Goal: Information Seeking & Learning: Learn about a topic

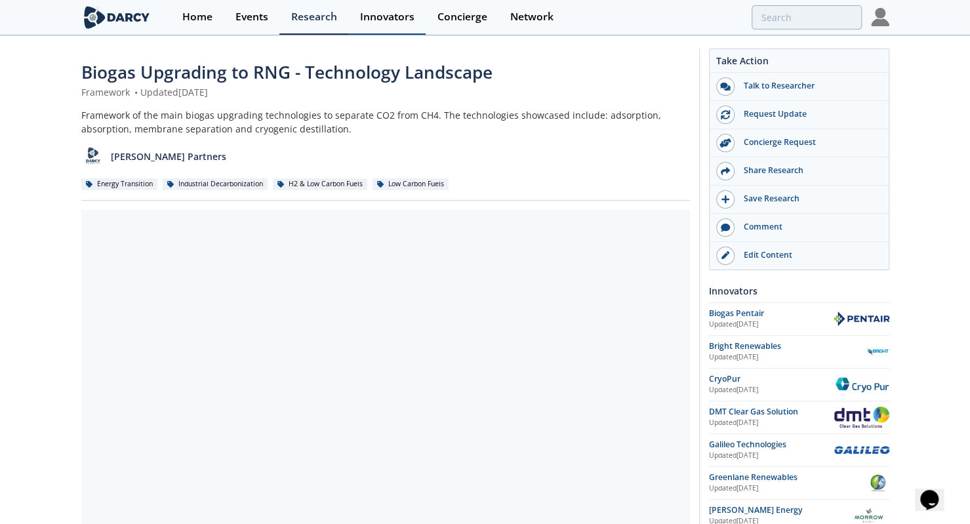
click at [380, 12] on div "Innovators" at bounding box center [387, 17] width 54 height 10
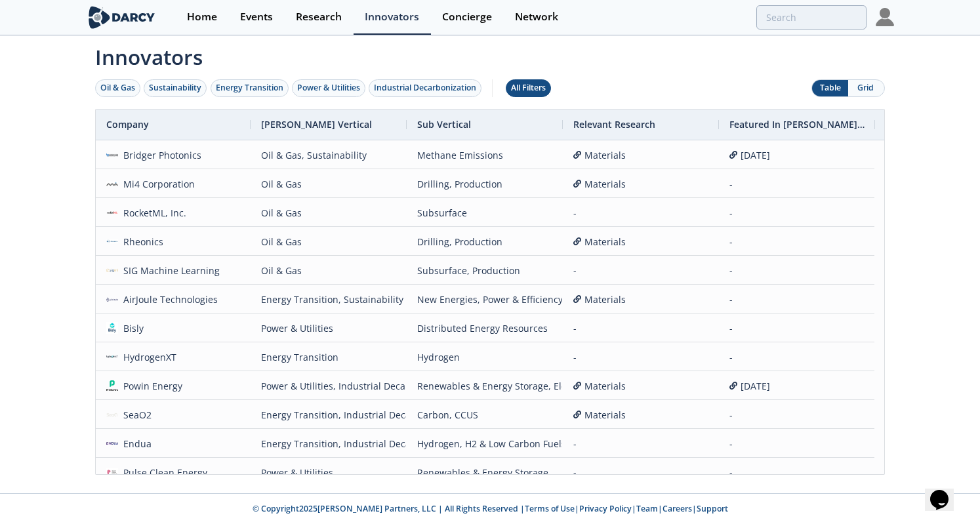
click at [546, 83] on div "All Filters" at bounding box center [528, 88] width 35 height 12
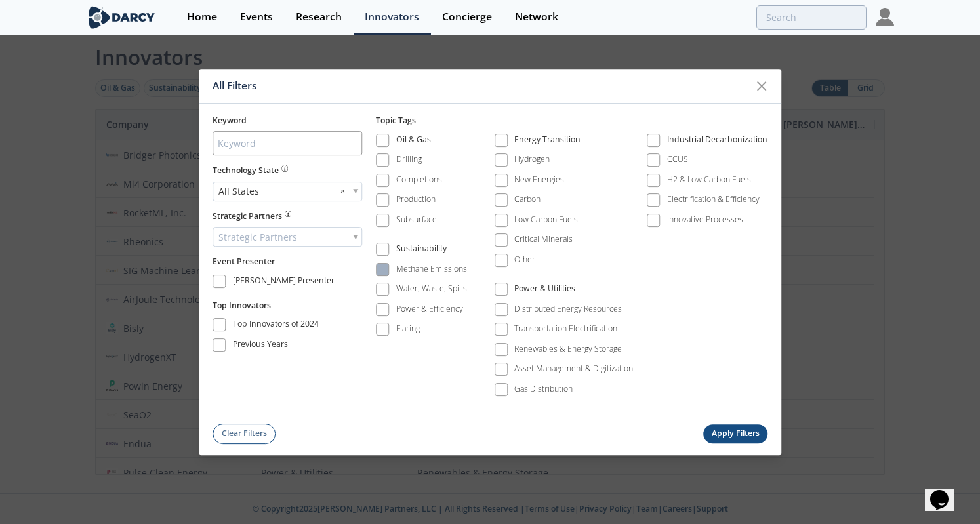
click at [446, 271] on div "Methane Emissions" at bounding box center [431, 269] width 71 height 12
click at [418, 333] on div "Flaring" at bounding box center [408, 329] width 24 height 12
click at [732, 431] on button "Apply Filters" at bounding box center [735, 433] width 64 height 19
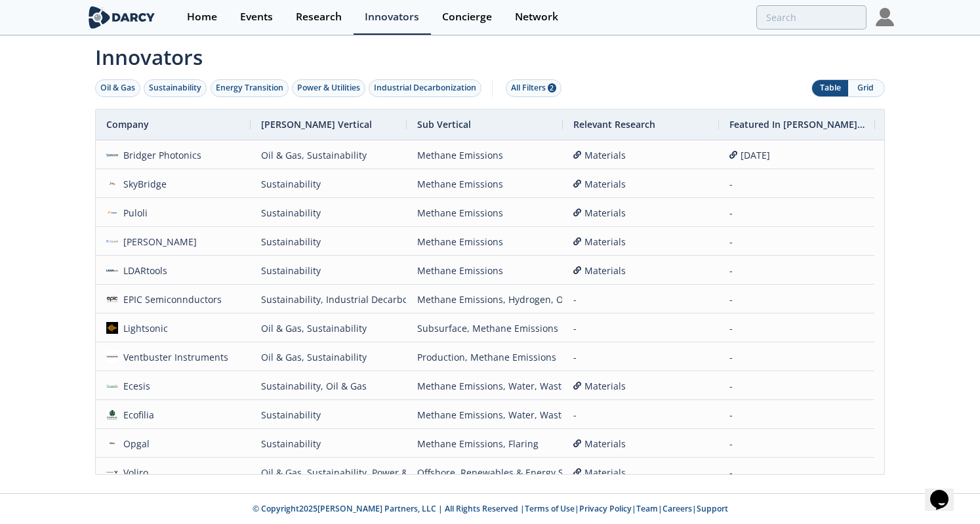
click at [872, 86] on button "Grid" at bounding box center [866, 88] width 36 height 16
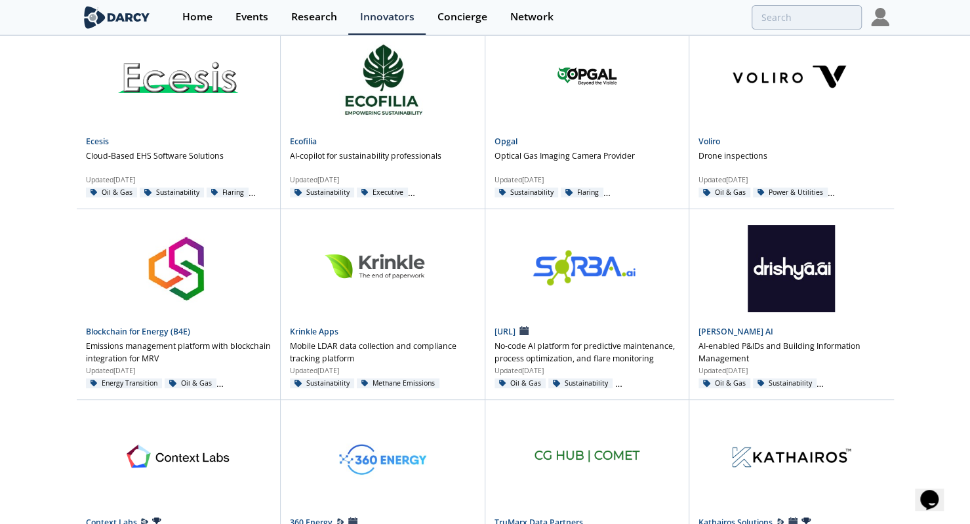
scroll to position [826, 0]
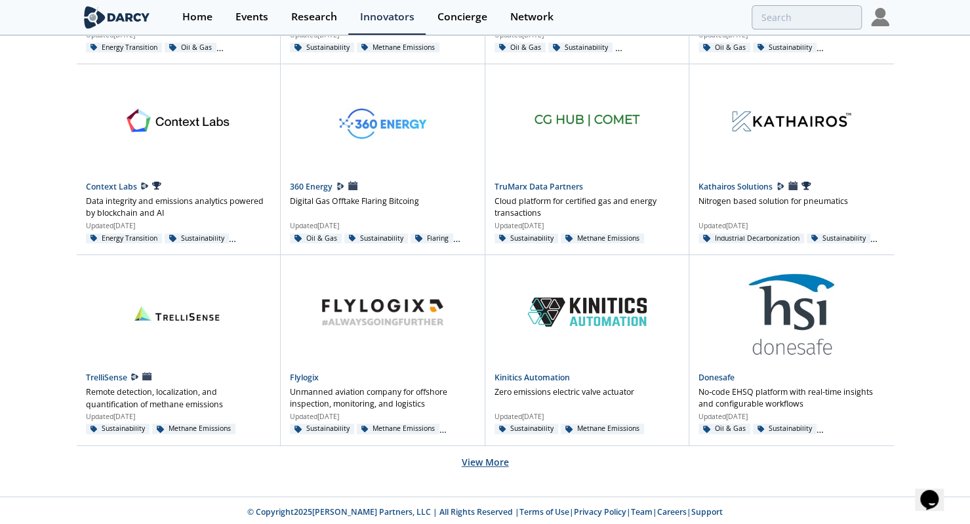
click at [489, 455] on button "View More" at bounding box center [485, 462] width 47 height 32
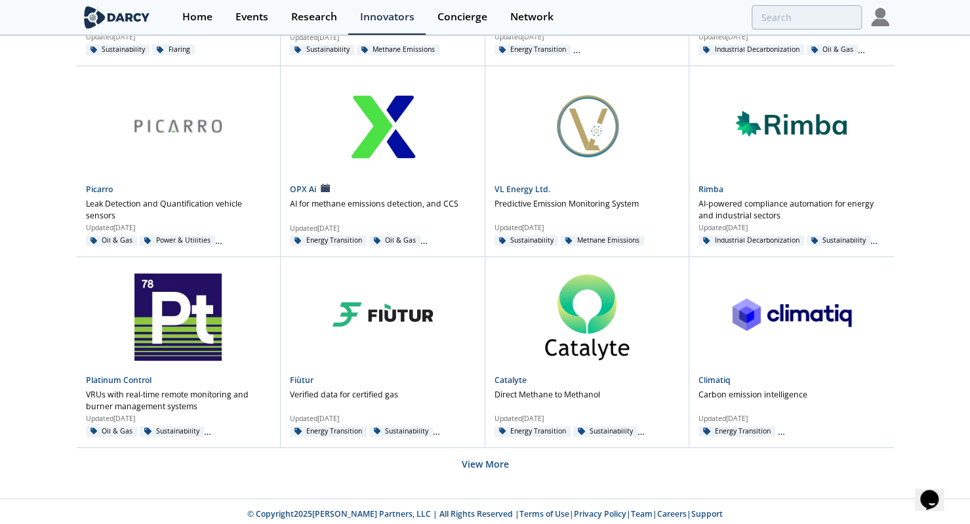
scroll to position [1969, 0]
click at [493, 461] on button "View More" at bounding box center [485, 463] width 47 height 32
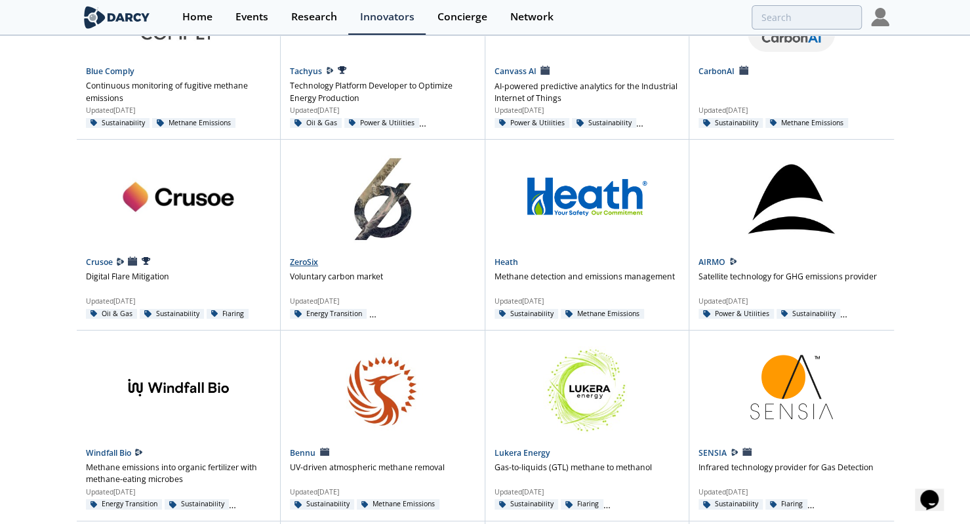
scroll to position [3111, 0]
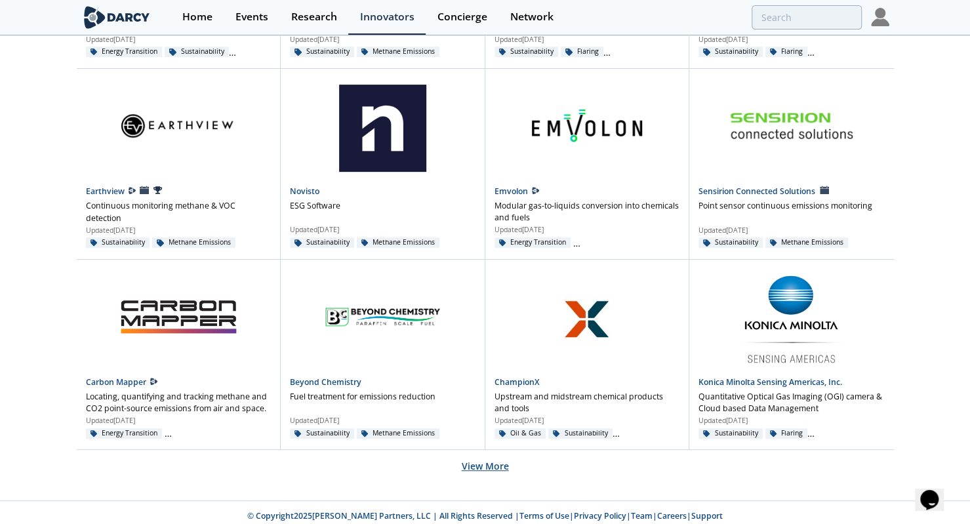
click at [485, 455] on button "View More" at bounding box center [485, 466] width 47 height 32
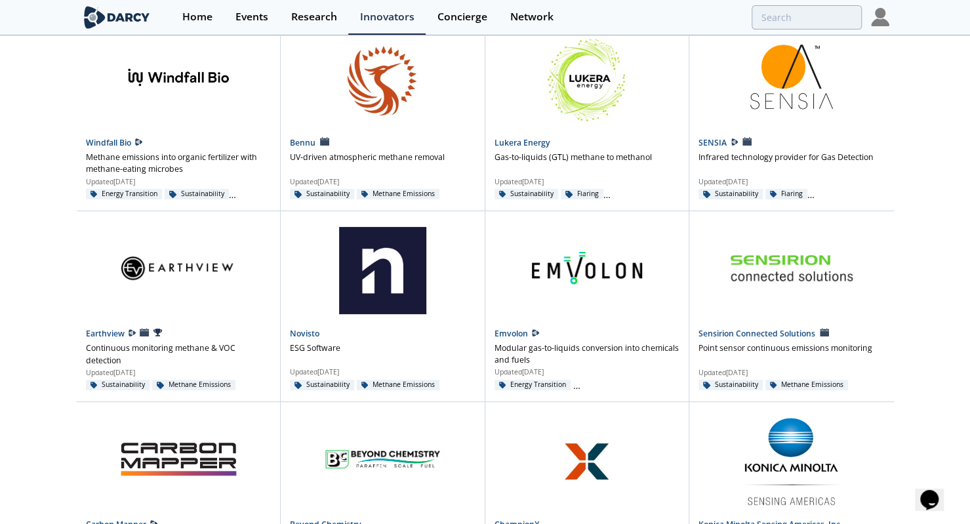
scroll to position [2968, 0]
click at [719, 138] on link "SENSIA" at bounding box center [714, 143] width 30 height 11
click at [534, 143] on link "Lukera Energy" at bounding box center [523, 143] width 56 height 11
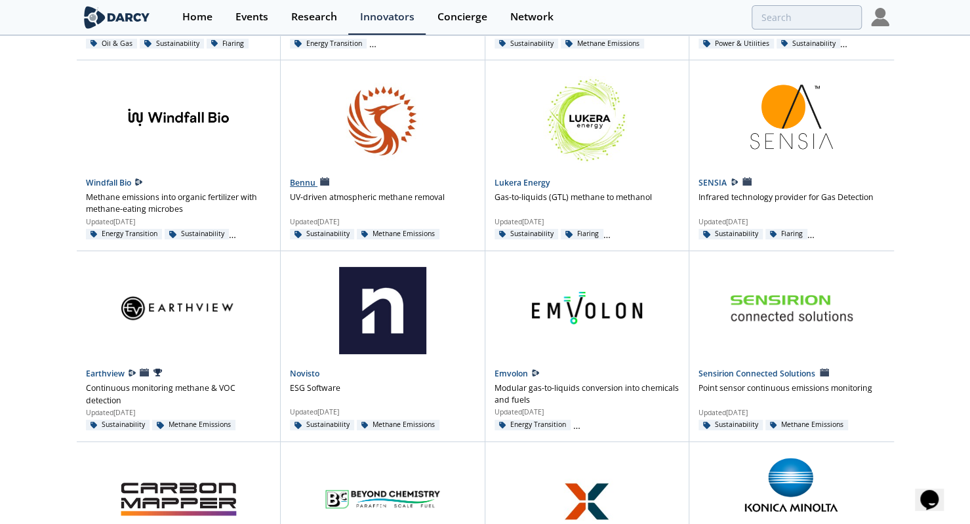
scroll to position [2923, 0]
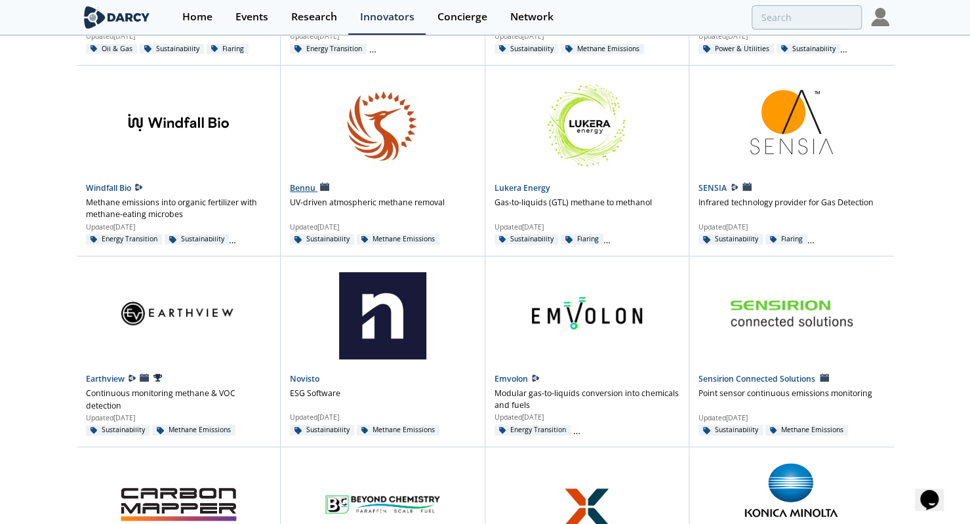
click at [308, 175] on div "Bennu UV-driven atmospheric methane removal Updated Jun 12, 2025 Sustainability…" at bounding box center [383, 161] width 204 height 190
click at [306, 183] on link "Bennu" at bounding box center [304, 187] width 28 height 11
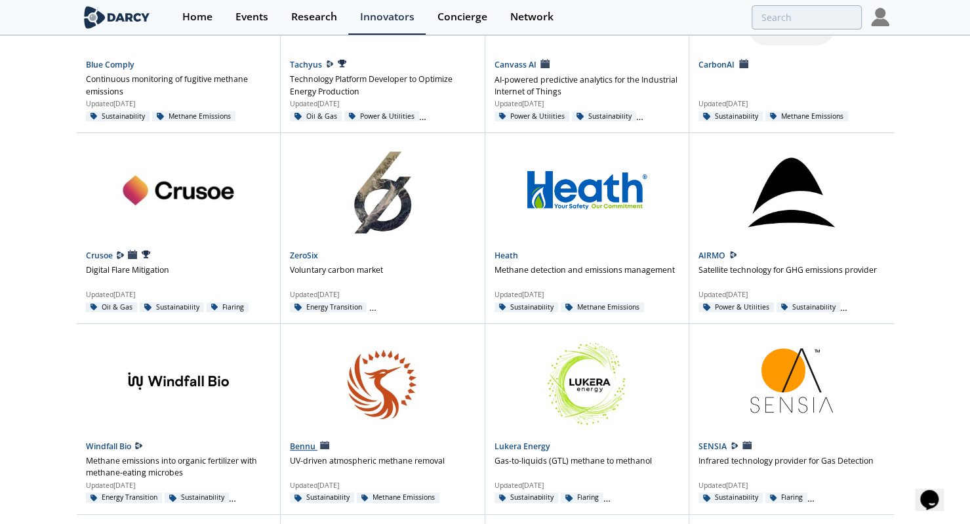
scroll to position [2727, 0]
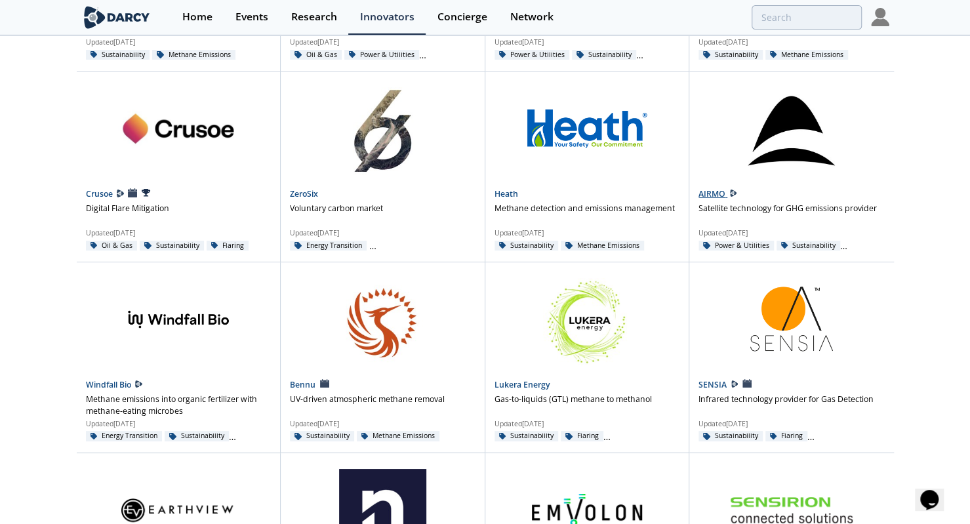
click at [720, 191] on link "AIRMO" at bounding box center [713, 193] width 29 height 11
click at [508, 190] on link "Heath" at bounding box center [507, 193] width 24 height 11
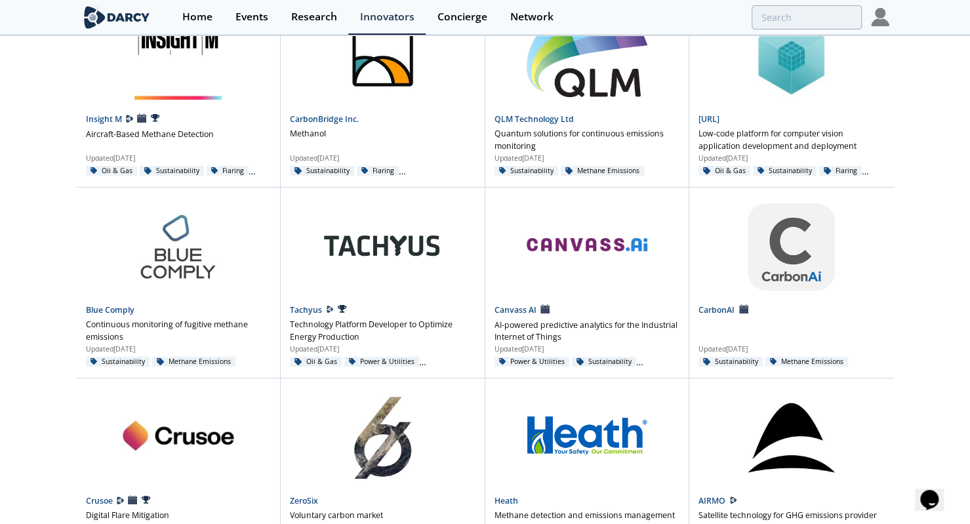
scroll to position [2414, 0]
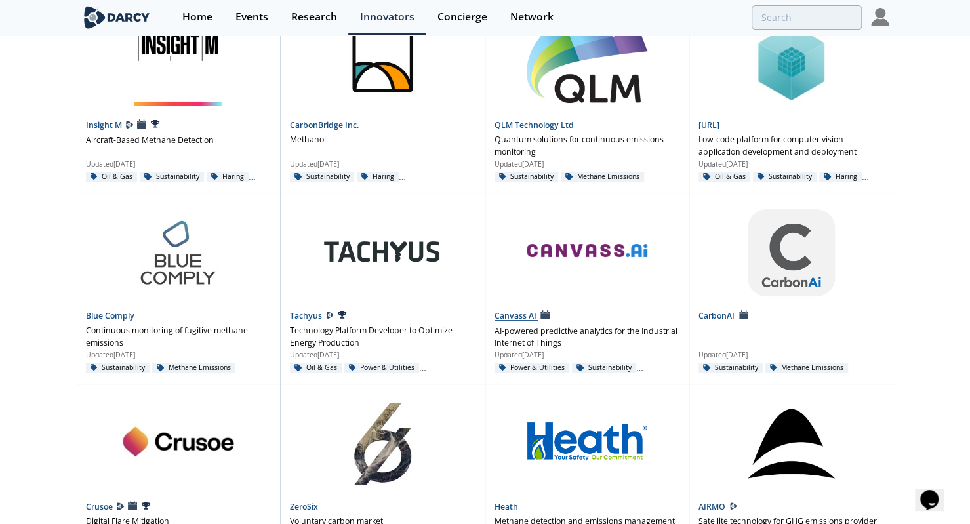
click at [509, 311] on link "Canvass AI" at bounding box center [517, 316] width 44 height 11
click at [123, 325] on p "Continuous monitoring of fugitive methane emissions" at bounding box center [179, 337] width 186 height 24
click at [122, 310] on link "Blue Comply" at bounding box center [110, 315] width 49 height 11
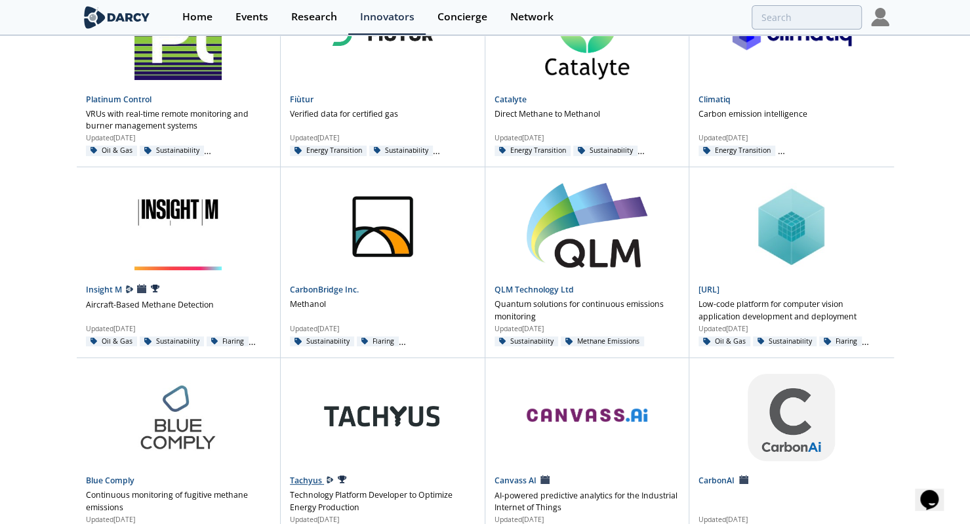
scroll to position [2248, 0]
click at [720, 286] on link "[URL]" at bounding box center [709, 290] width 21 height 11
click at [545, 285] on link "QLM Technology Ltd" at bounding box center [534, 290] width 79 height 11
click at [330, 285] on link "CarbonBridge Inc." at bounding box center [324, 290] width 69 height 11
click at [110, 289] on link "Insight M" at bounding box center [105, 290] width 38 height 11
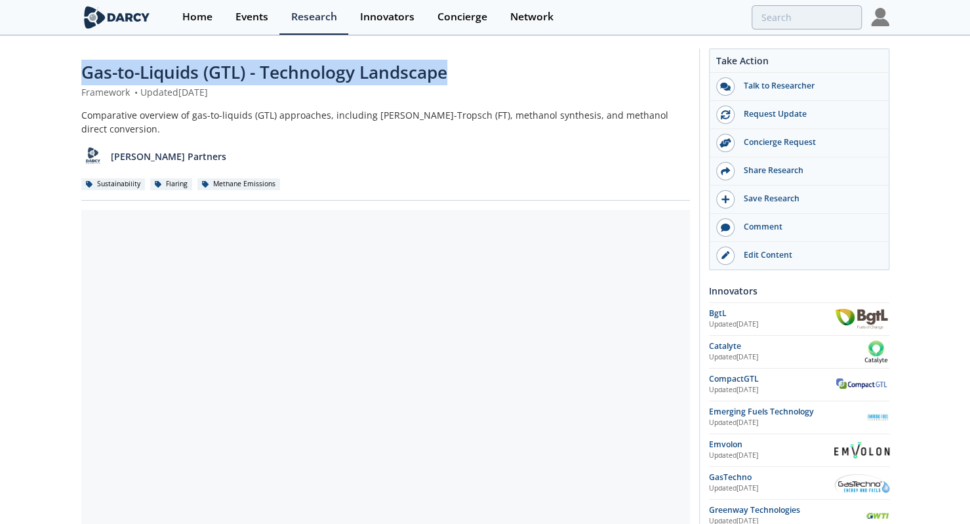
drag, startPoint x: 59, startPoint y: 77, endPoint x: 567, endPoint y: 64, distance: 508.5
click at [567, 64] on div "Gas-to-Liquids (GTL) - Technology Landscape Framework • Updated June 3, 2025 Co…" at bounding box center [485, 506] width 970 height 939
copy span "Gas-to-Liquids (GTL) - Technology Landscape"
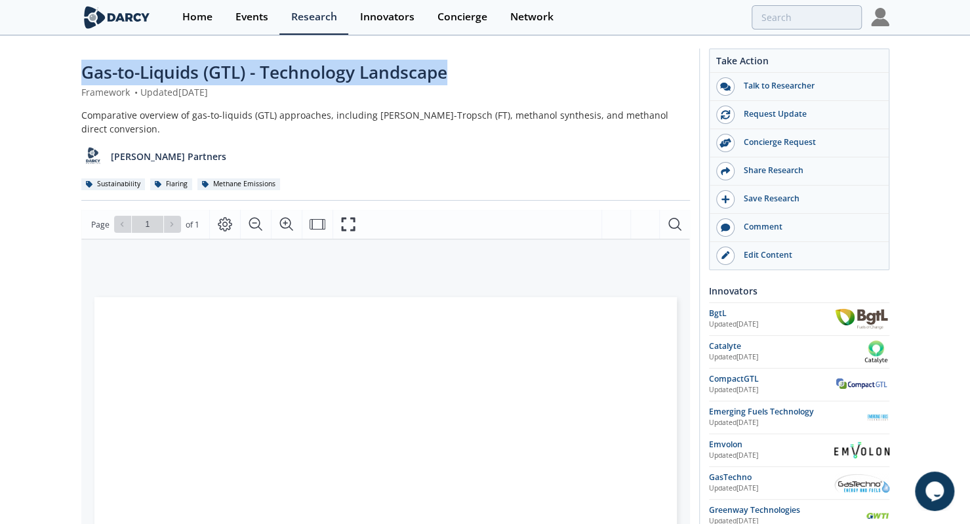
copy span "Gas-to-Liquids (GTL) - Technology Landscape"
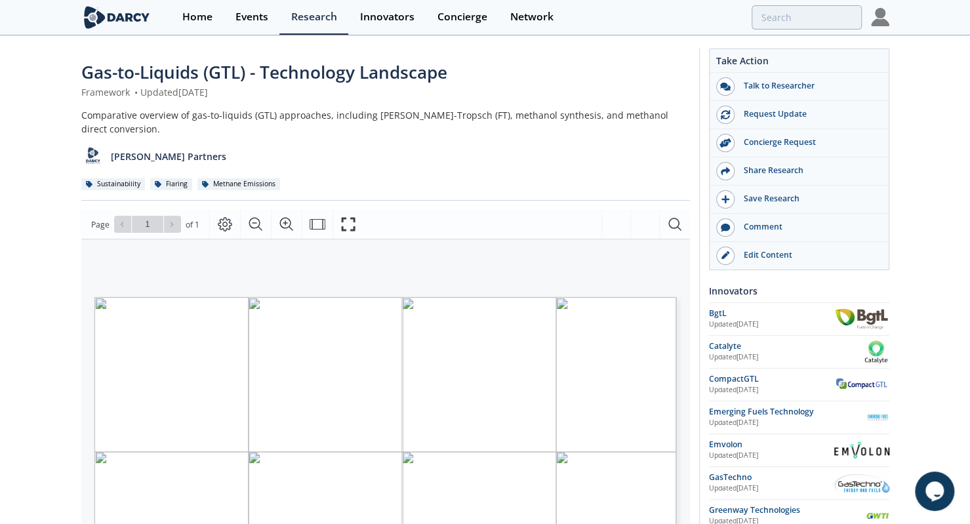
click at [171, 111] on div "Comparative overview of gas-to-liquids (GTL) approaches, including Fischer-Trop…" at bounding box center [385, 122] width 609 height 28
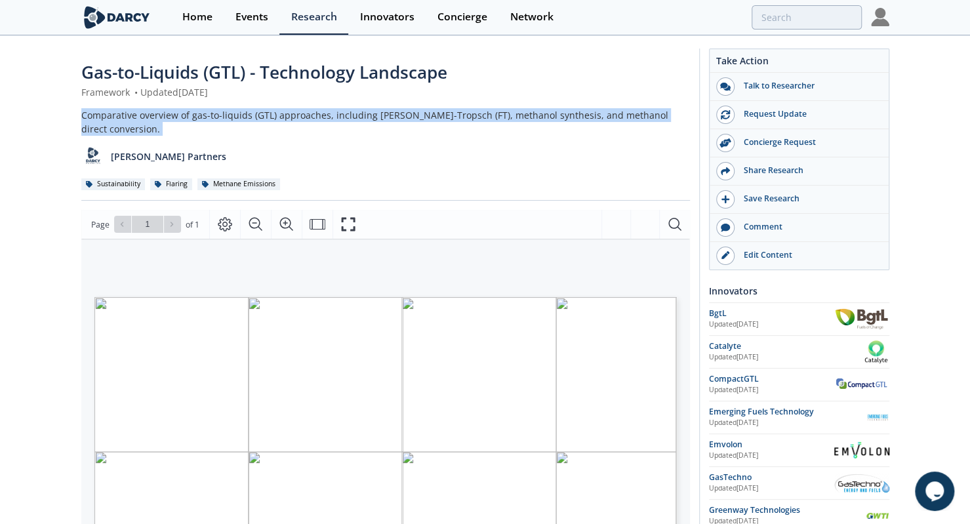
copy div "Comparative overview of gas-to-liquids (GTL) approaches, including Fischer-Trop…"
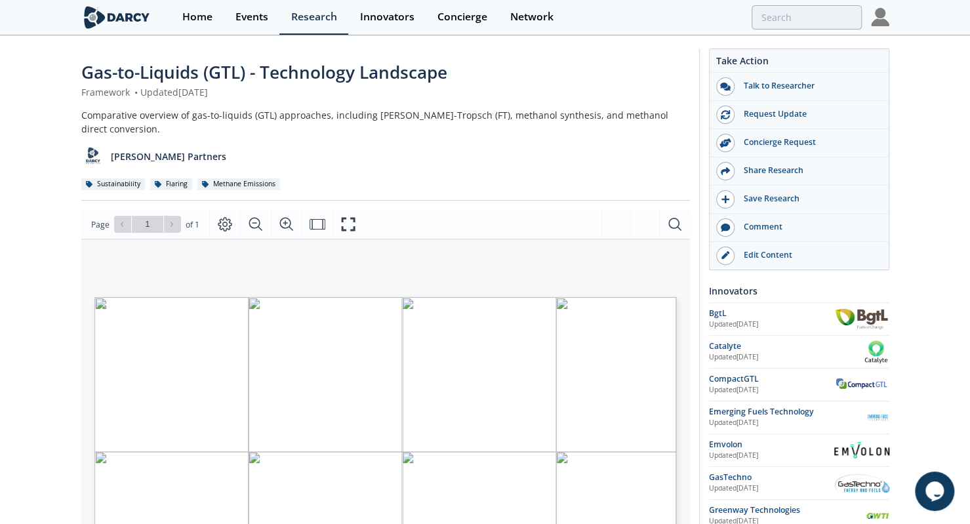
click at [0, 228] on div "Gas-to-Liquids (GTL) - Technology Landscape Framework • Updated June 3, 2025 Co…" at bounding box center [485, 506] width 970 height 939
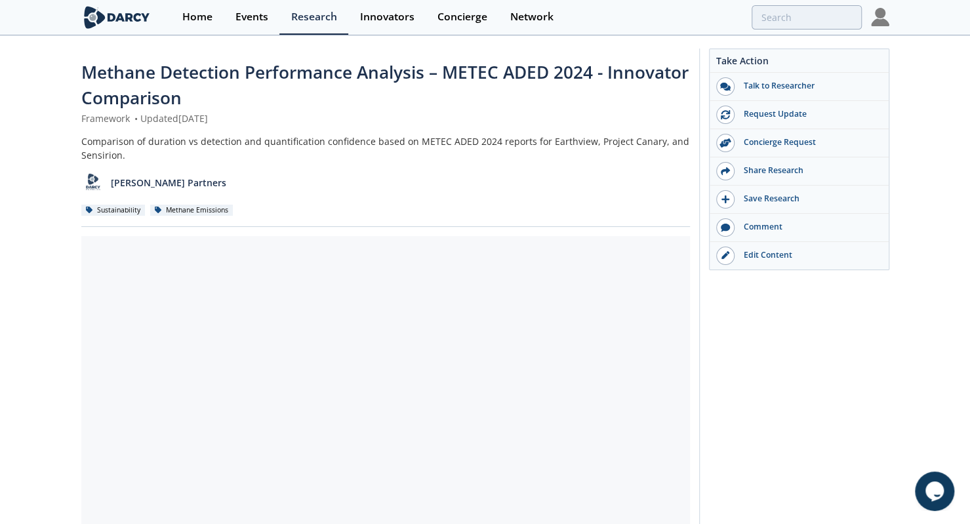
click at [82, 139] on div "Comparison of duration vs detection and quantification confidence based on METE…" at bounding box center [385, 148] width 609 height 28
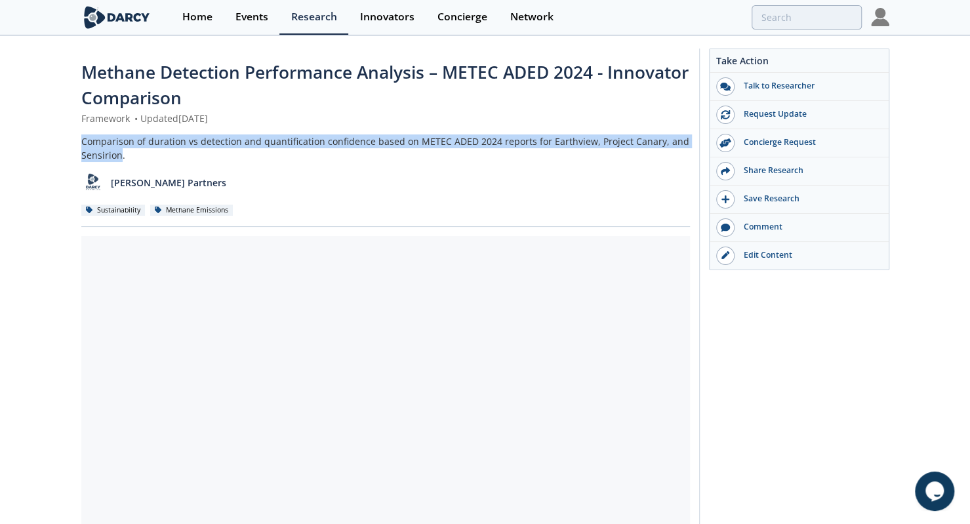
copy div "Comparison of duration vs detection and quantification confidence based on METE…"
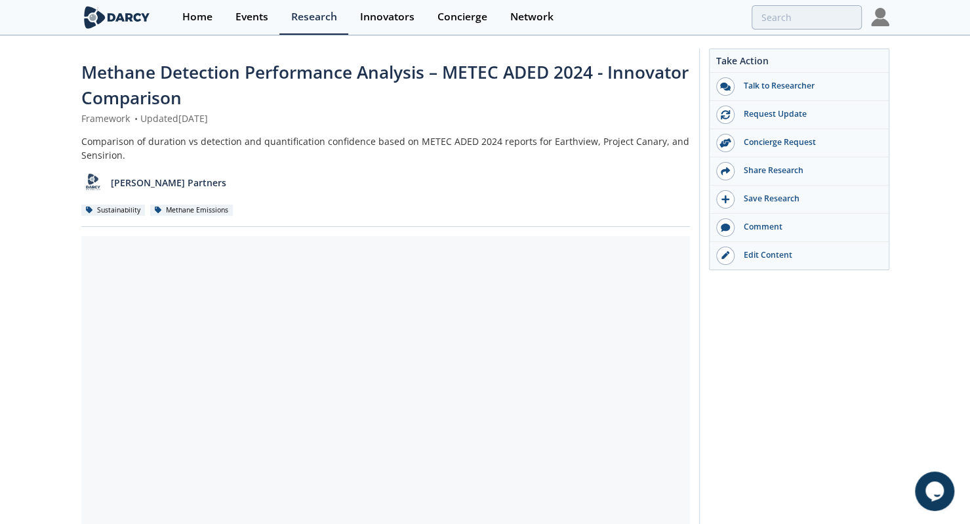
click at [135, 157] on div "Comparison of duration vs detection and quantification confidence based on METE…" at bounding box center [385, 148] width 609 height 28
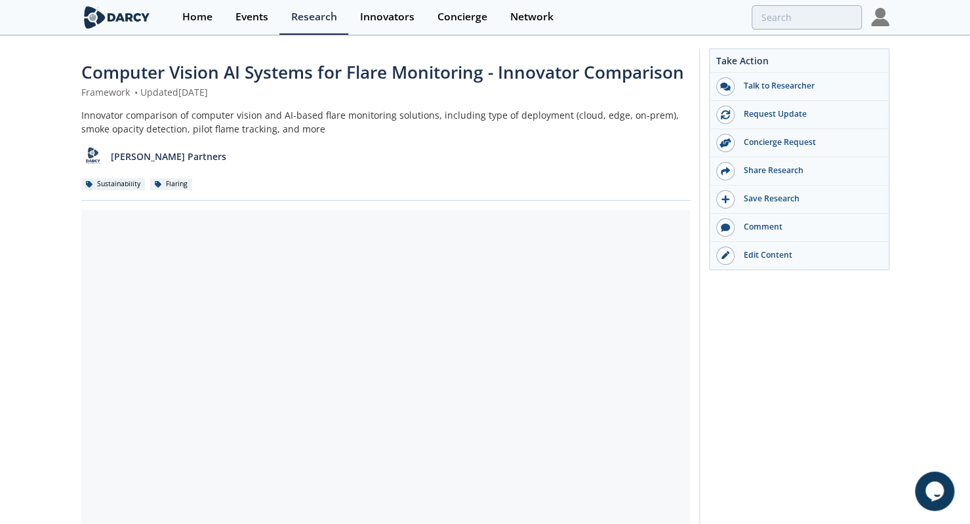
click at [151, 115] on div "Innovator comparison of computer vision and AI-based flare monitoring solutions…" at bounding box center [385, 122] width 609 height 28
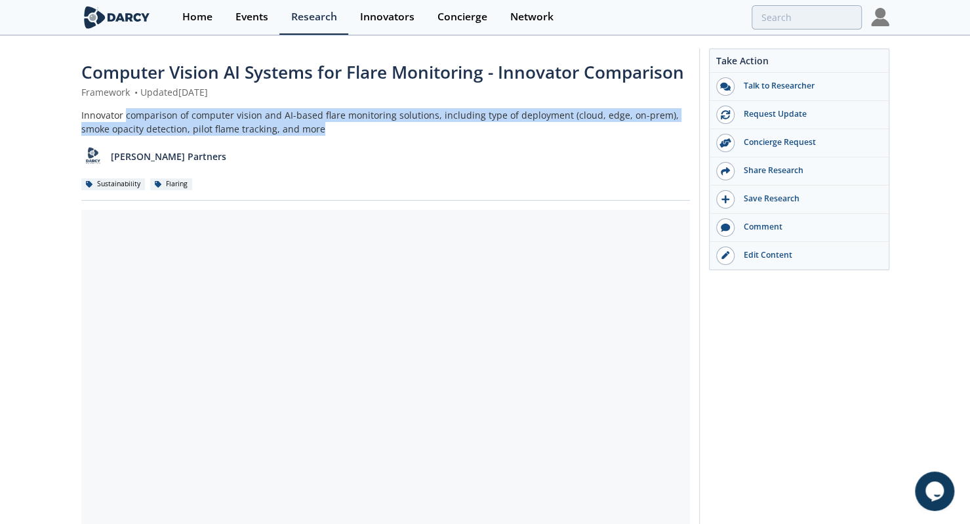
copy div "comparison of computer vision and AI-based flare monitoring solutions, includin…"
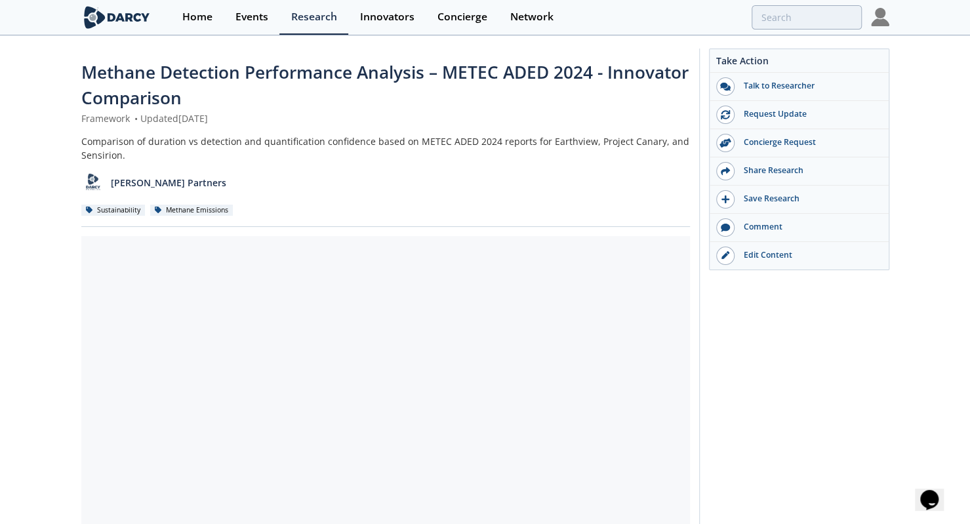
click at [561, 134] on div "Comparison of duration vs detection and quantification confidence based on METE…" at bounding box center [385, 148] width 609 height 28
copy div "Earthview"
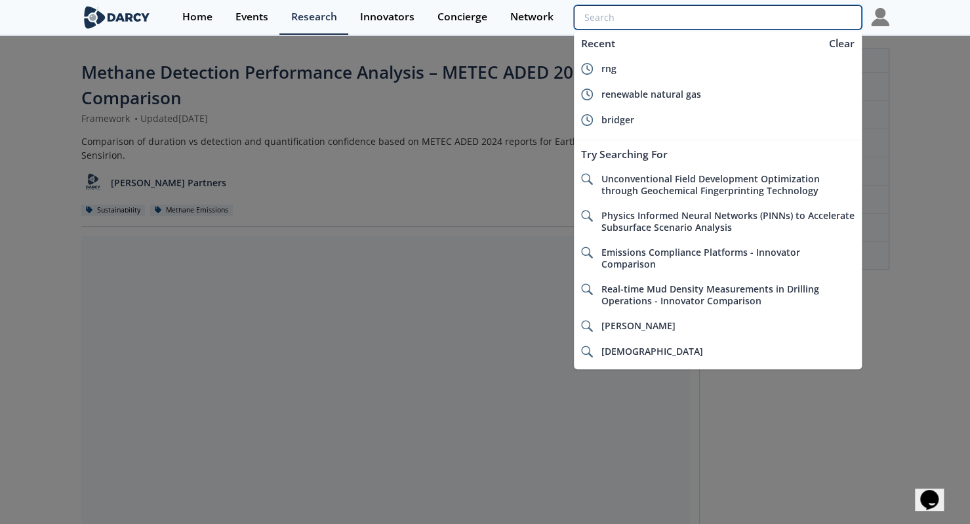
click at [798, 18] on input "search" at bounding box center [717, 17] width 287 height 24
paste input "Earthview"
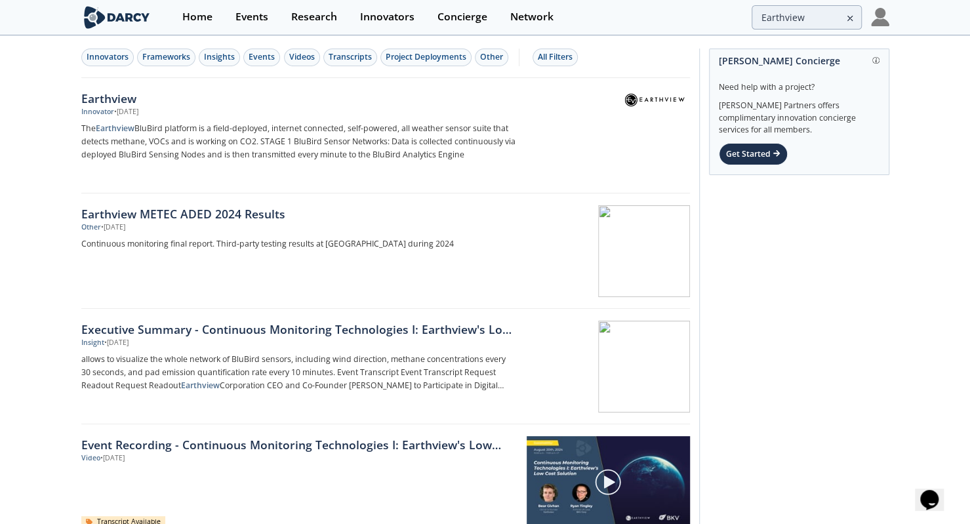
click at [770, 31] on div "Home Events Research Innovators Concierge Network Earthview" at bounding box center [530, 17] width 718 height 35
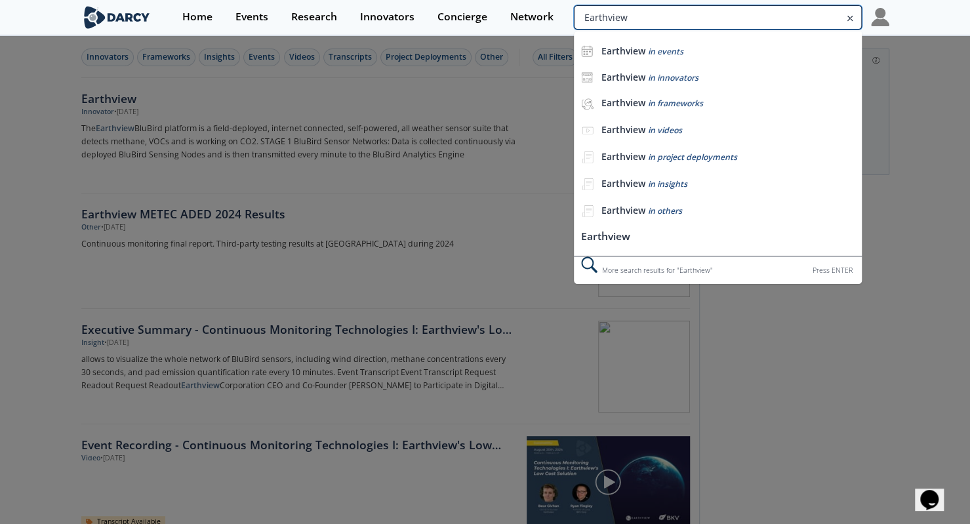
click at [788, 19] on input "Earthview" at bounding box center [717, 17] width 287 height 24
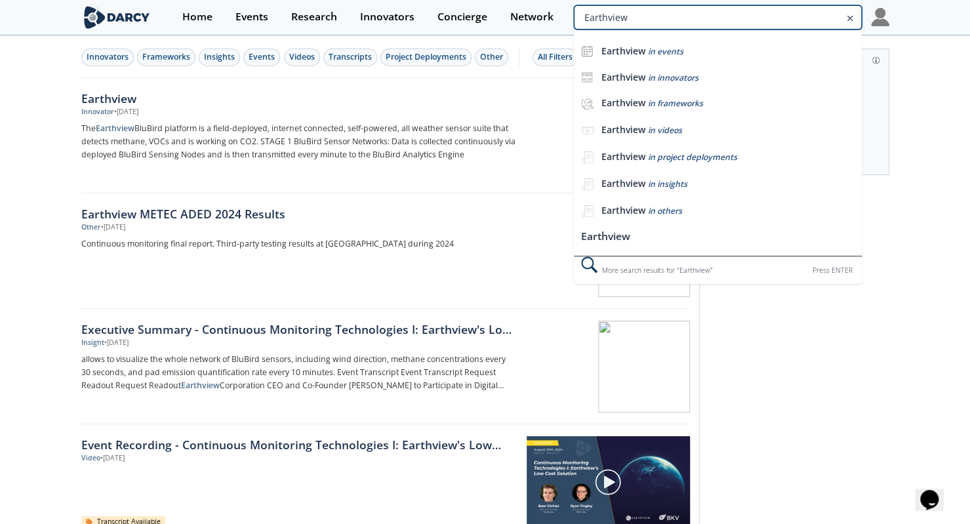
paste input "Project Canary"
type input "Project Canary"
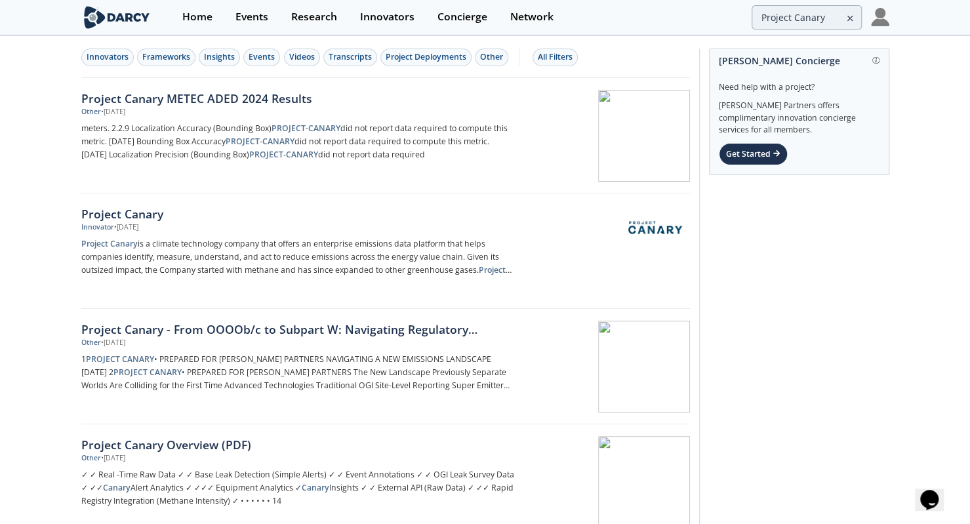
click at [147, 104] on div "Project Canary METEC ADED 2024 Results" at bounding box center [298, 98] width 434 height 17
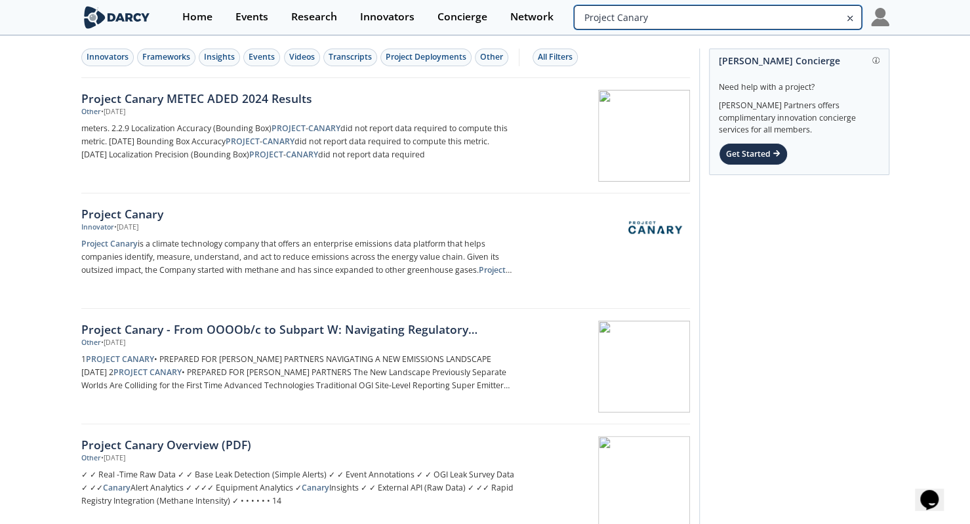
click at [809, 16] on input "Project Canary" at bounding box center [717, 17] width 287 height 24
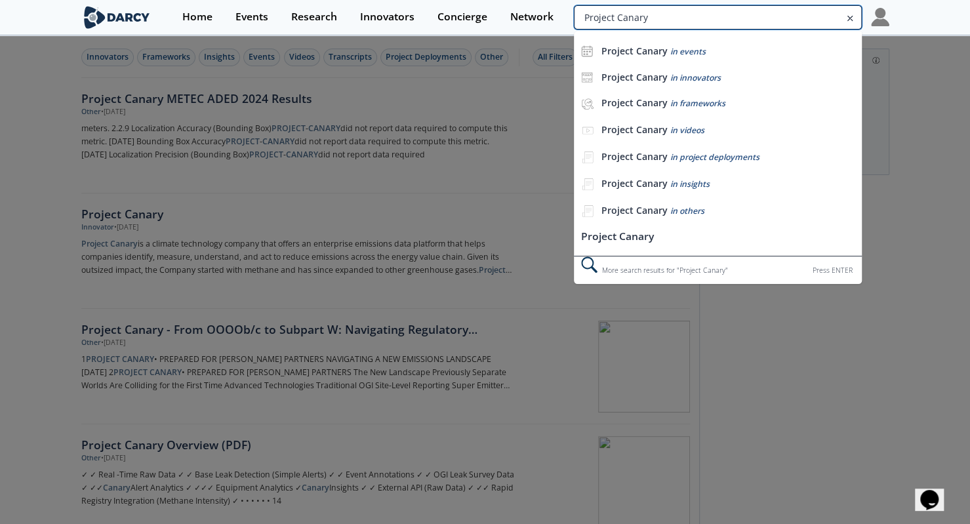
paste input "Sensirion"
type input "Sensirion"
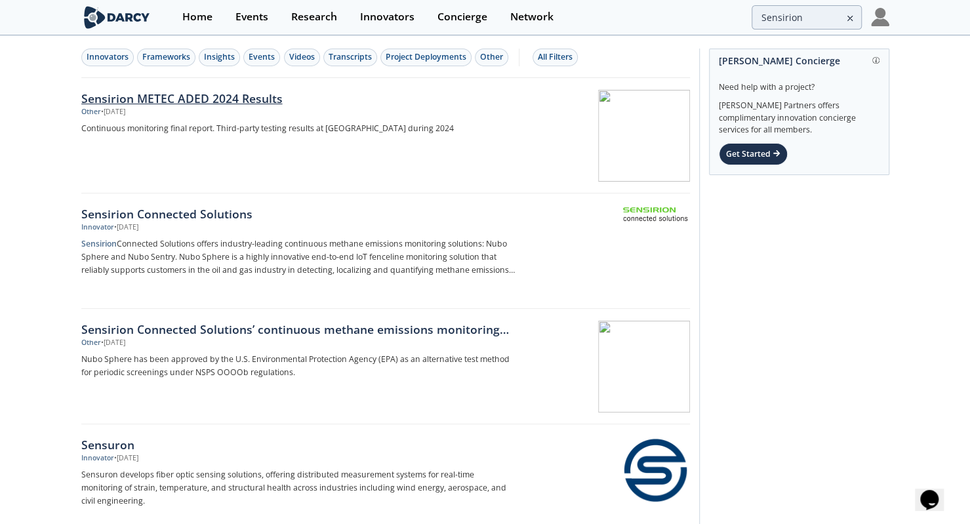
click at [227, 110] on div "Other • Jun 2, 2025" at bounding box center [298, 112] width 434 height 10
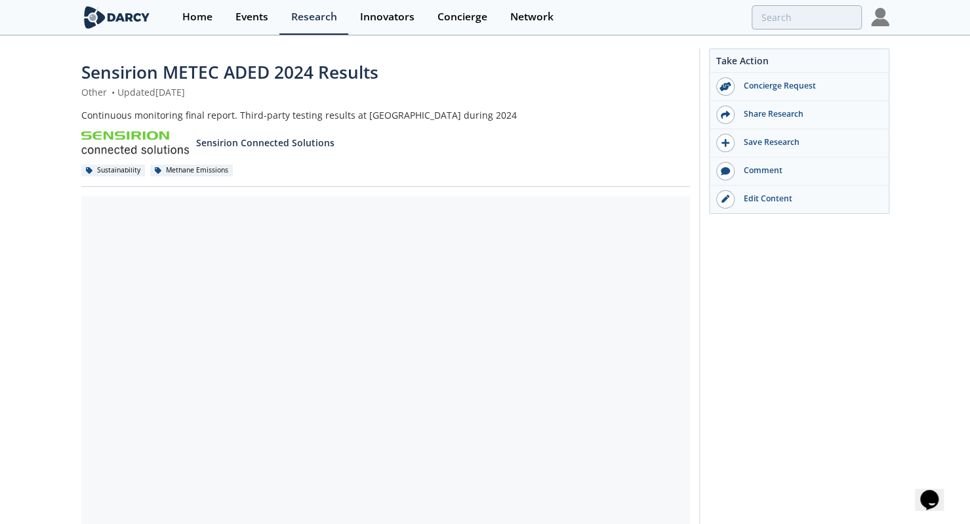
type input "Sensirion"
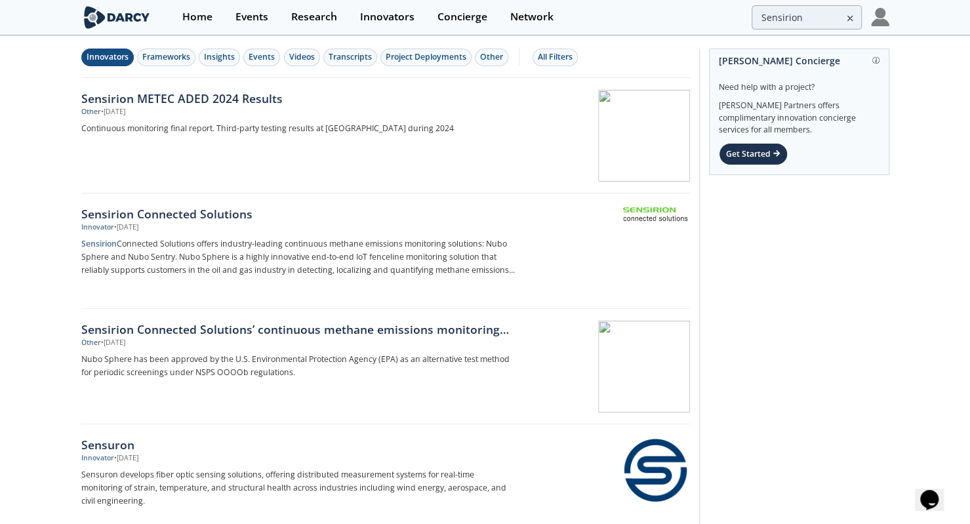
click at [89, 55] on div "Innovators" at bounding box center [108, 57] width 42 height 12
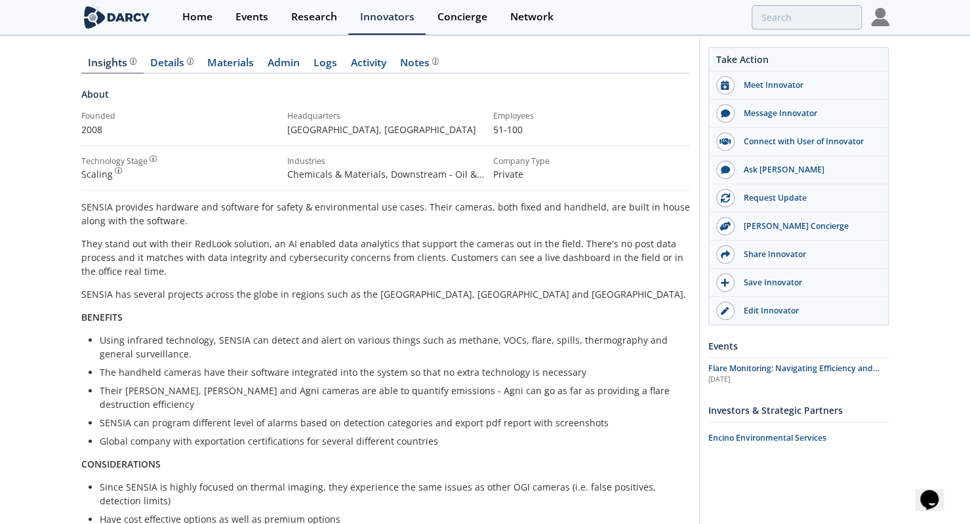
scroll to position [134, 0]
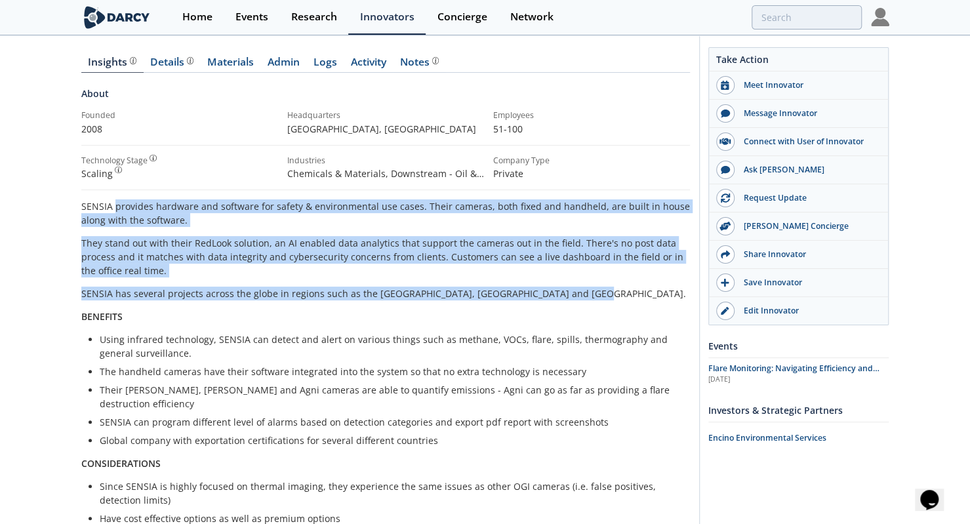
drag, startPoint x: 116, startPoint y: 208, endPoint x: 610, endPoint y: 284, distance: 499.7
click at [610, 284] on div "SENSIA provides hardware and software for safety & environmental use cases. The…" at bounding box center [385, 362] width 609 height 326
copy div "provides hardware and software for safety & environmental use cases. Their came…"
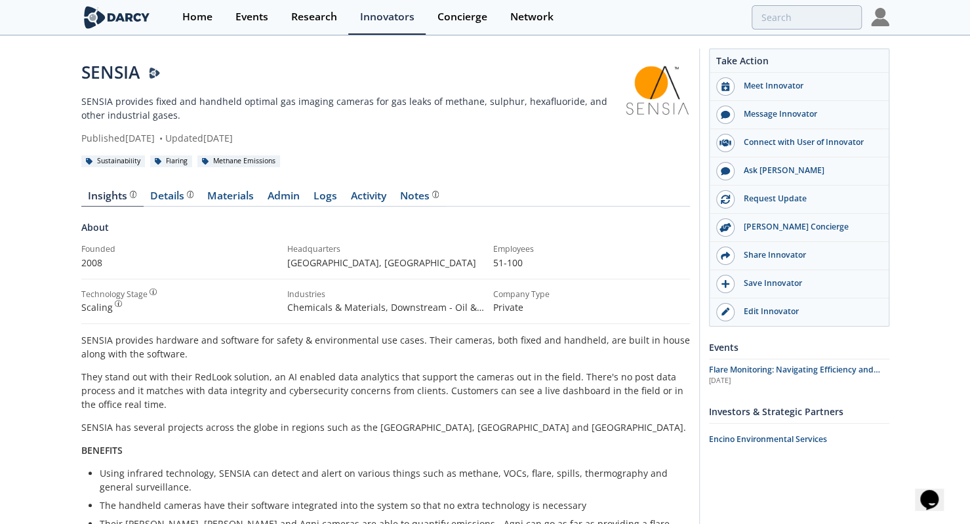
click at [134, 99] on p "SENSIA provides fixed and handheld optimal gas imaging cameras for gas leaks of…" at bounding box center [352, 108] width 543 height 28
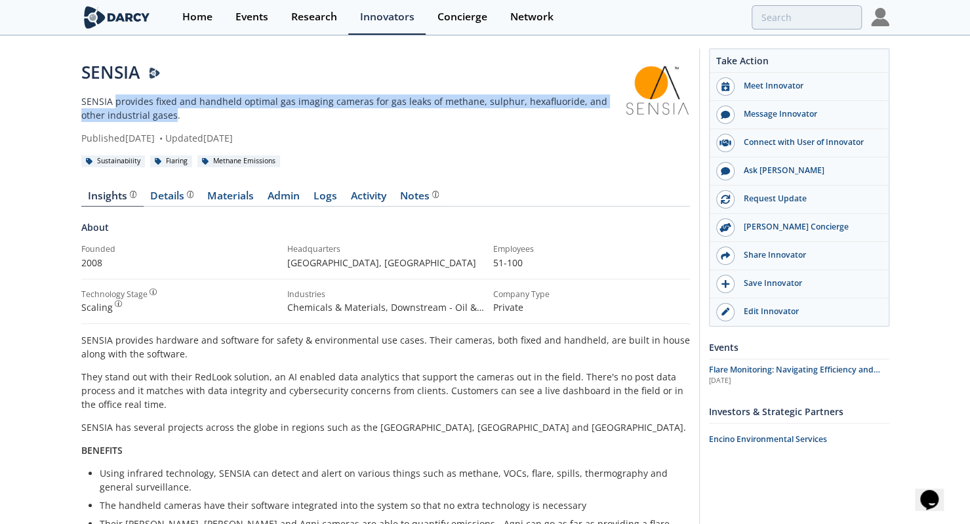
copy p "provides fixed and handheld optimal gas imaging cameras for gas leaks of methan…"
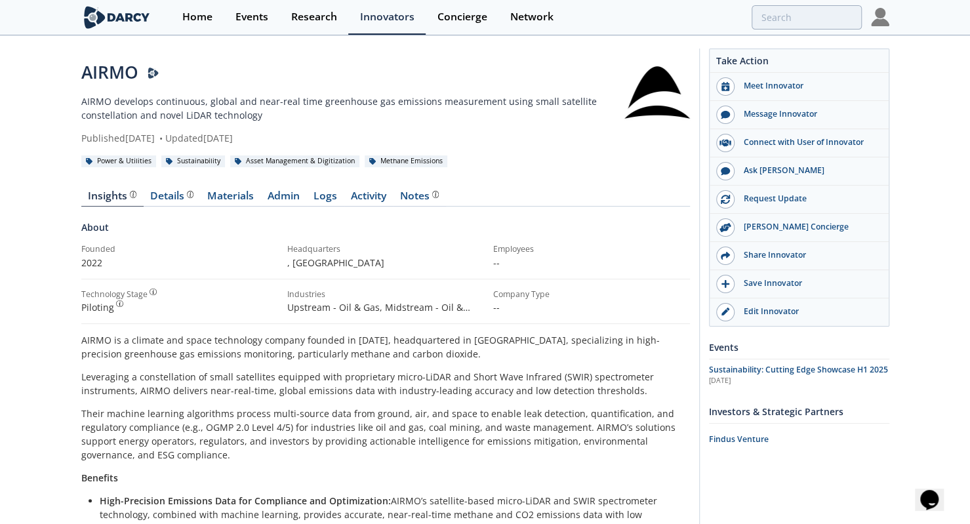
click at [180, 94] on div "AIRMO AIRMO develops continuous, global and near-real time greenhouse gas emiss…" at bounding box center [352, 102] width 543 height 85
click at [129, 101] on p "AIRMO develops continuous, global and near-real time greenhouse gas emissions m…" at bounding box center [352, 108] width 543 height 28
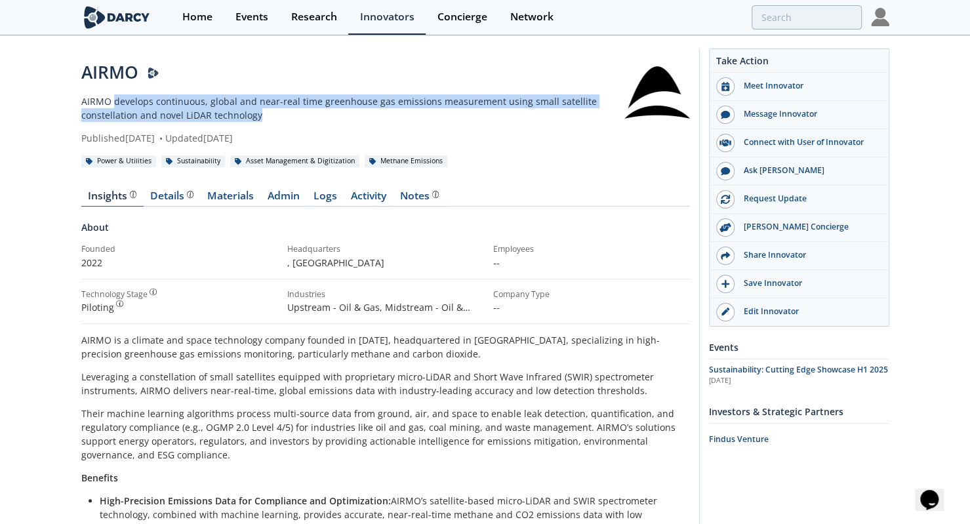
copy p "develops continuous, global and near-real time greenhouse gas emissions measure…"
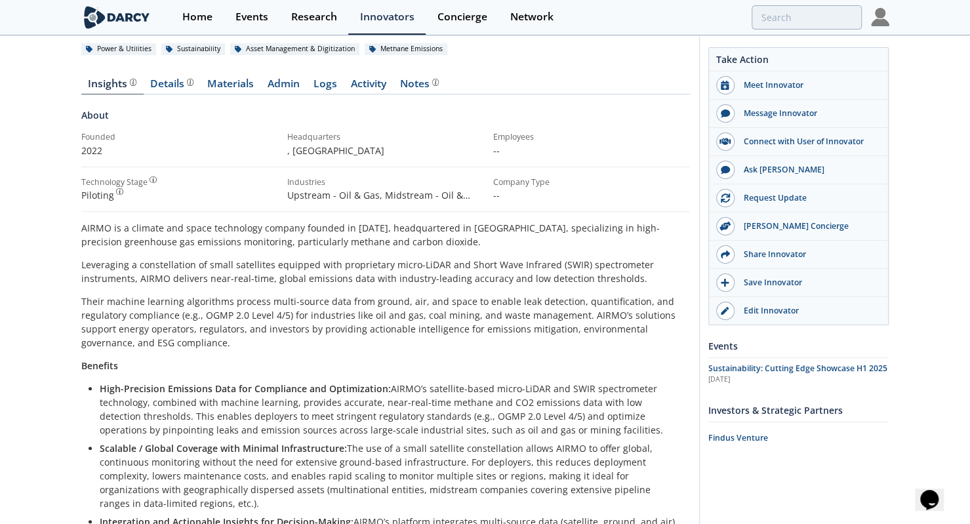
scroll to position [125, 0]
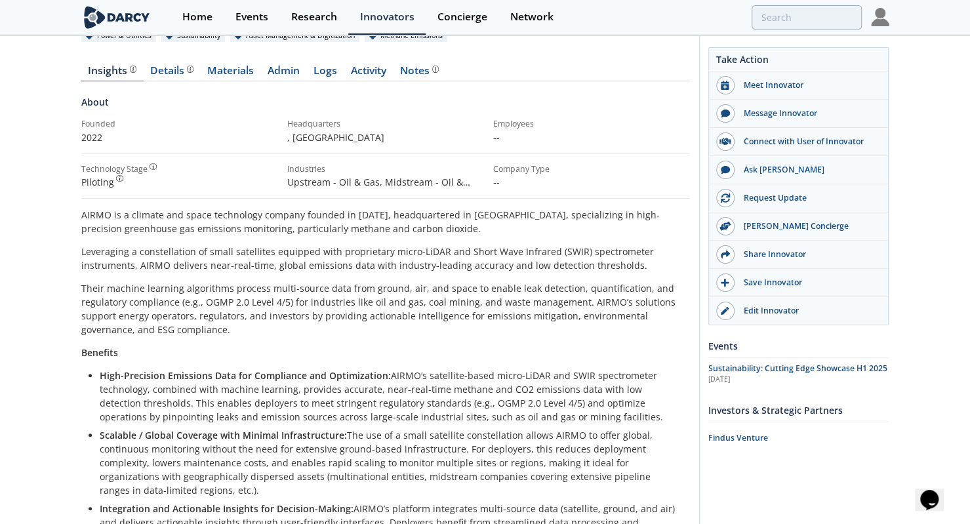
click at [554, 209] on p "AIRMO is a climate and space technology company founded in 2022, headquartered …" at bounding box center [385, 222] width 609 height 28
click at [566, 211] on p "AIRMO is a climate and space technology company founded in 2022, headquartered …" at bounding box center [385, 222] width 609 height 28
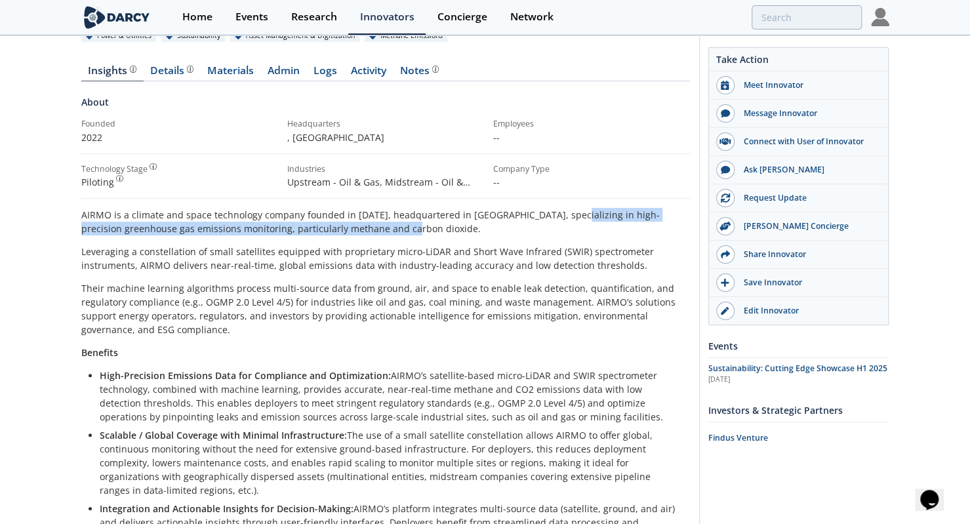
copy p "high-precision greenhouse gas emissions monitoring, particularly methane and ca…"
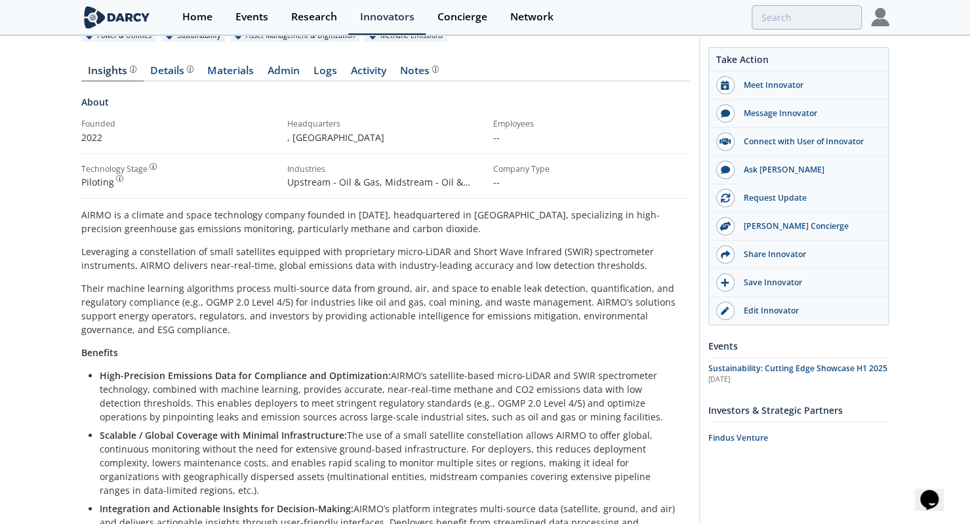
click at [310, 277] on div "AIRMO is a climate and space technology company founded in 2022, headquartered …" at bounding box center [385, 456] width 609 height 496
click at [338, 250] on p "Leveraging a constellation of small satellites equipped with proprietary micro-…" at bounding box center [385, 259] width 609 height 28
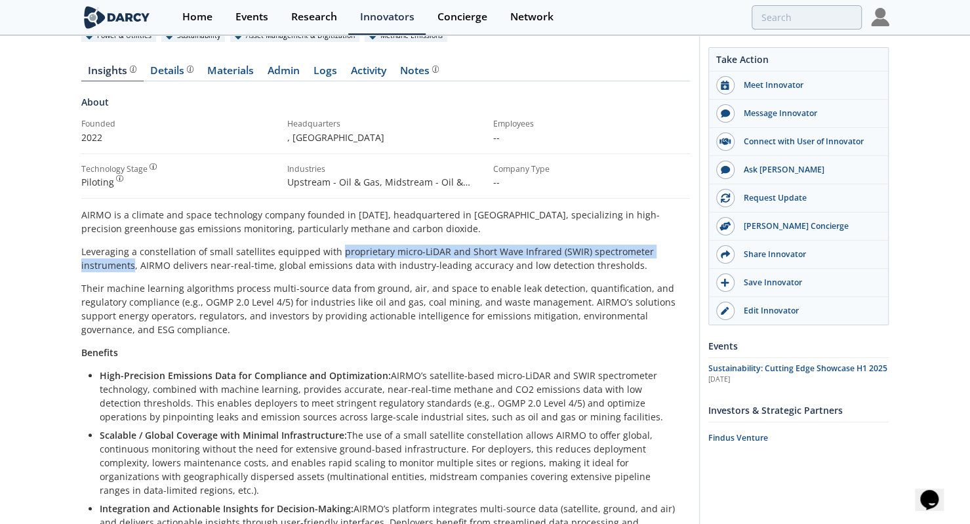
copy p "proprietary micro-LiDAR and Short Wave Infrared (SWIR) spectrometer instruments"
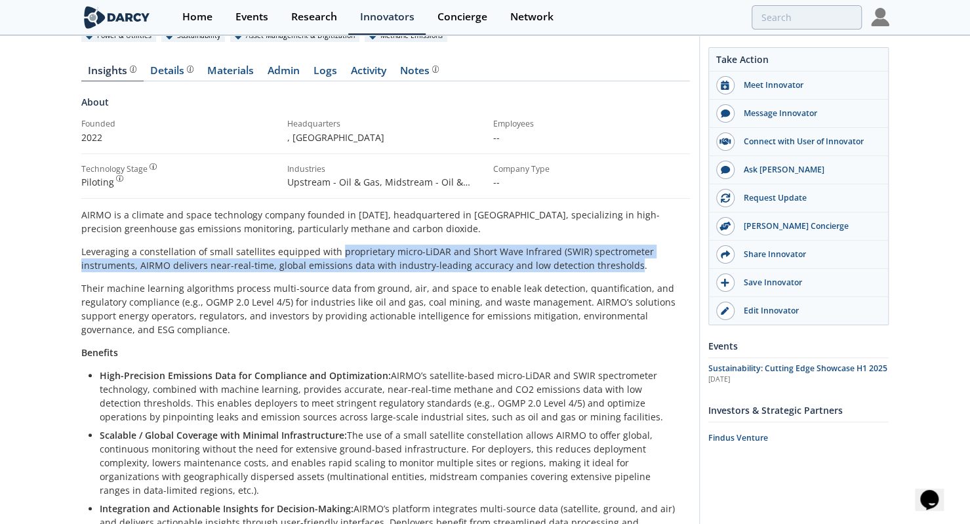
copy p "proprietary micro-LiDAR and Short Wave Infrared (SWIR) spectrometer instruments…"
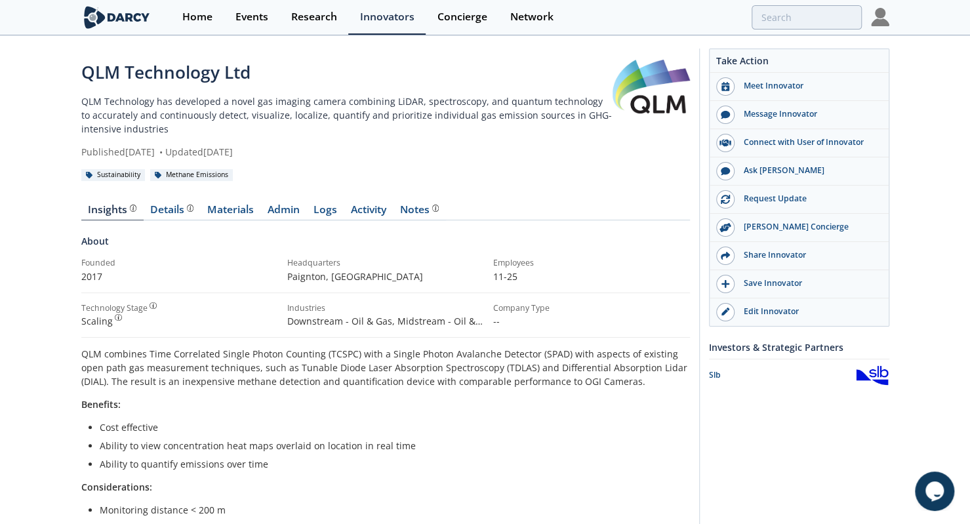
click at [185, 104] on p "QLM Technology has developed a novel gas imaging camera combining LiDAR, spectr…" at bounding box center [346, 114] width 531 height 41
click at [183, 102] on p "QLM Technology has developed a novel gas imaging camera combining LiDAR, spectr…" at bounding box center [346, 114] width 531 height 41
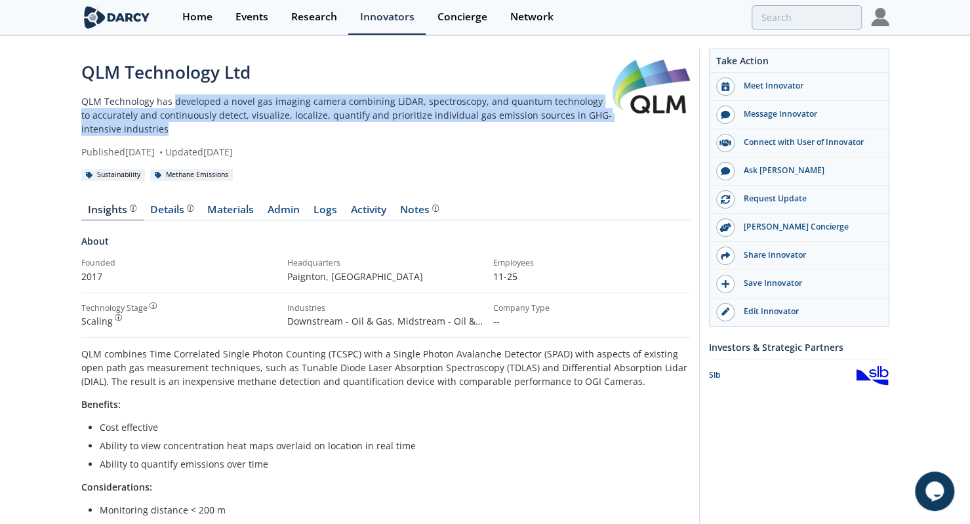
copy p "developed a novel gas imaging camera combining LiDAR, spectroscopy, and quantum…"
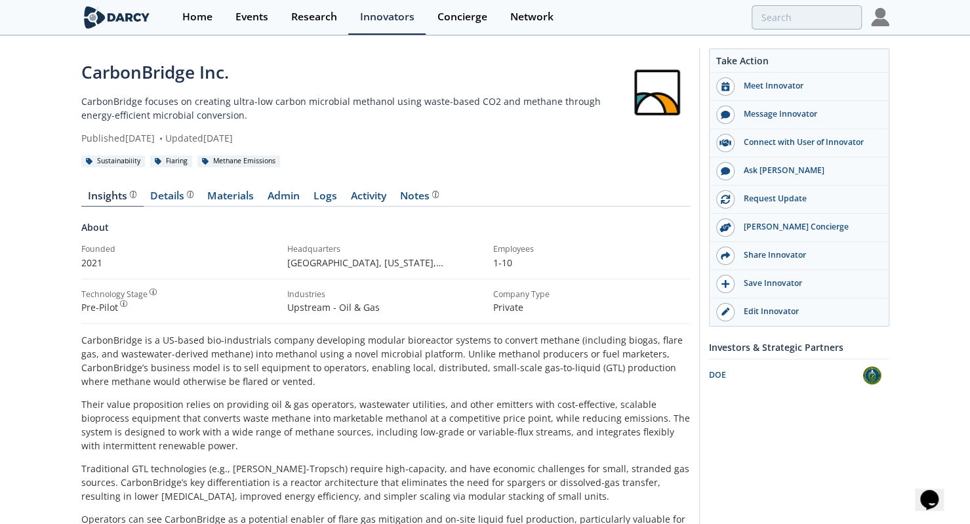
click at [269, 120] on p "CarbonBridge focuses on creating ultra-low carbon microbial methanol using wast…" at bounding box center [352, 108] width 543 height 28
click at [208, 101] on p "CarbonBridge focuses on creating ultra-low carbon microbial methanol using wast…" at bounding box center [352, 108] width 543 height 28
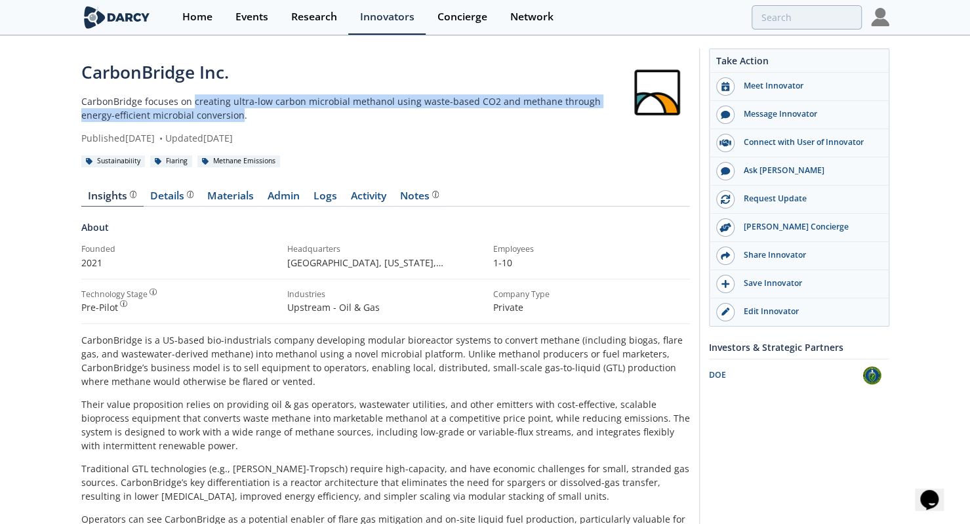
copy p "creating ultra-low carbon microbial methanol using waste-based CO2 and methane …"
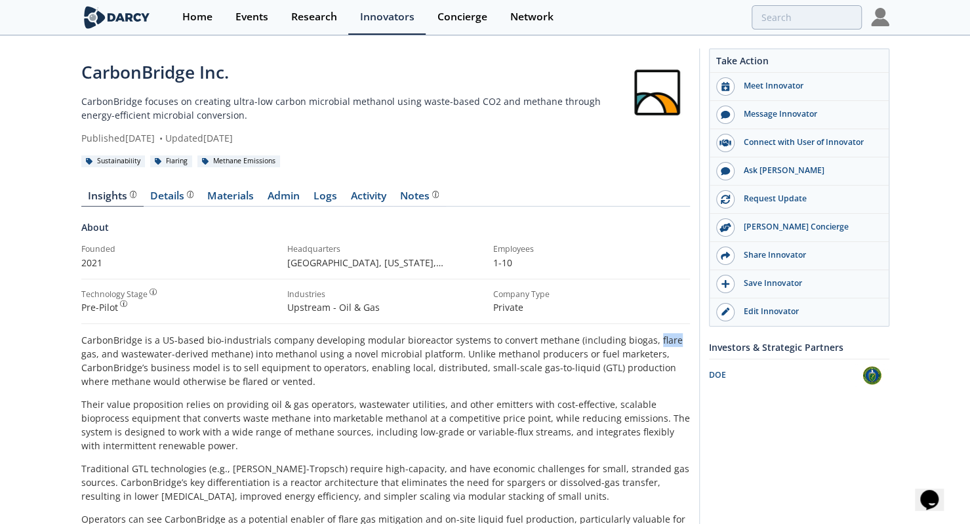
scroll to position [1, 0]
click at [230, 99] on p "CarbonBridge focuses on creating ultra-low carbon microbial methanol using wast…" at bounding box center [352, 108] width 543 height 28
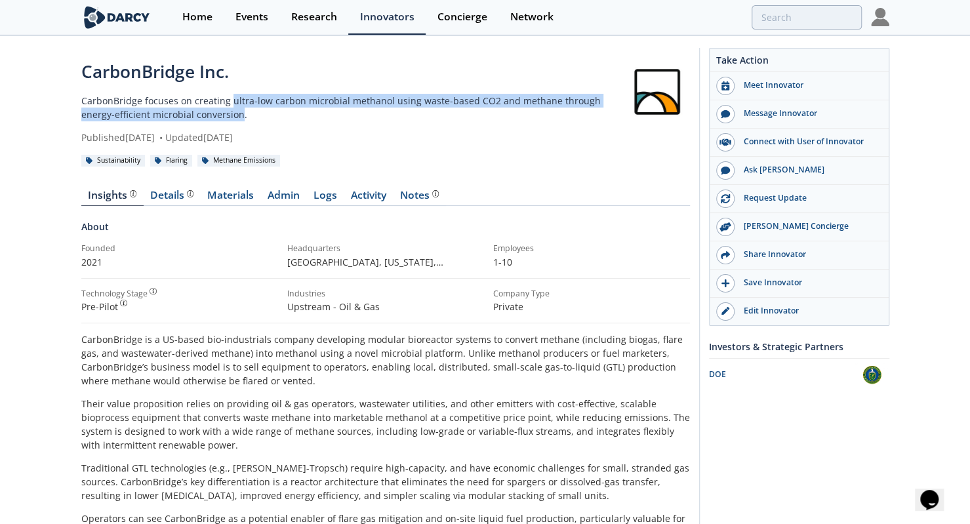
copy p "ultra-low carbon microbial methanol using waste-based CO2 and methane through e…"
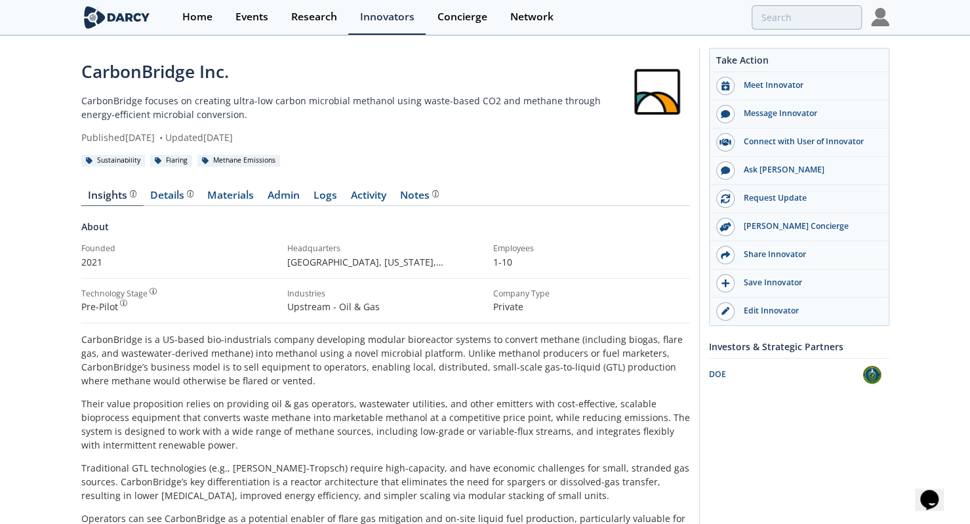
click at [243, 348] on p "CarbonBridge is a US-based bio-industrials company developing modular bioreacto…" at bounding box center [385, 360] width 609 height 55
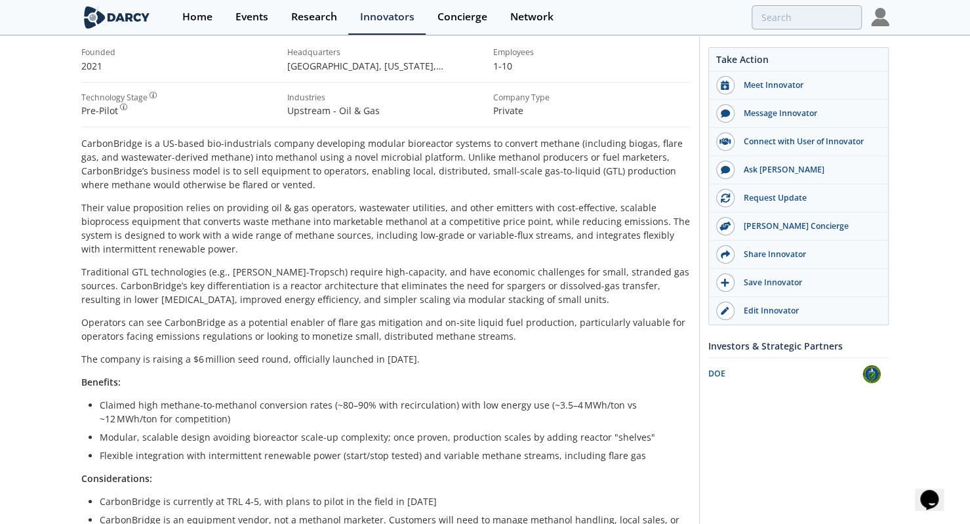
scroll to position [197, 0]
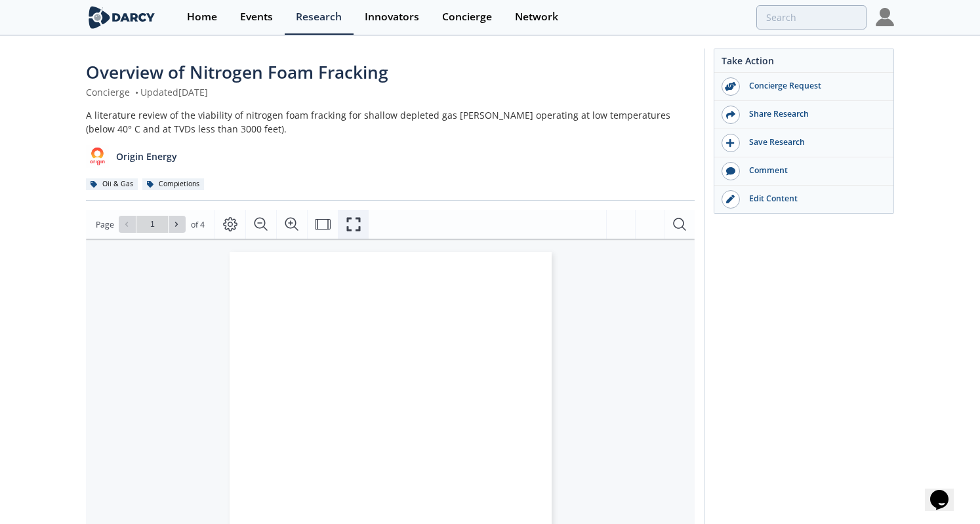
click at [349, 222] on icon "Fullscreen" at bounding box center [354, 224] width 16 height 16
